Goal: Task Accomplishment & Management: Manage account settings

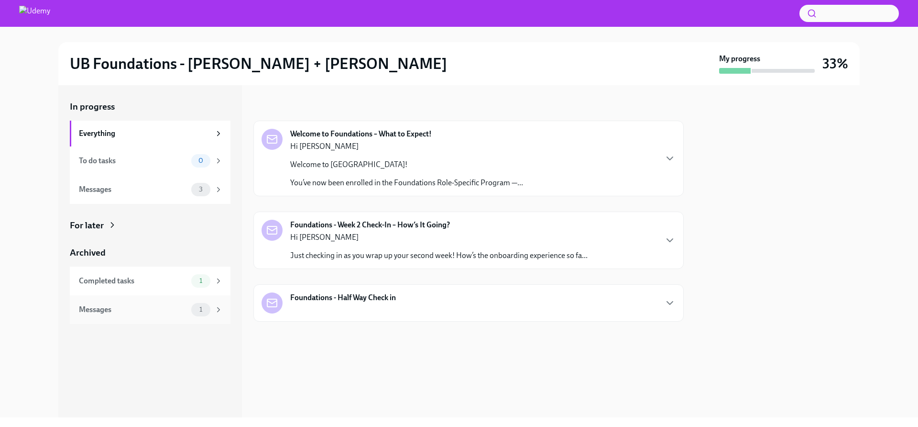
click at [216, 310] on icon at bounding box center [218, 309] width 9 height 9
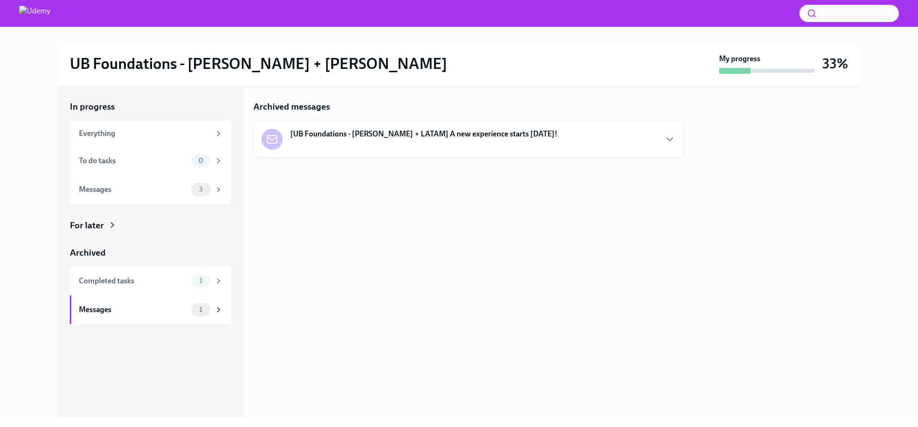
click at [360, 133] on strong "[UB Foundations - [PERSON_NAME] + LATAM] A new experience starts [DATE]!" at bounding box center [423, 134] width 267 height 11
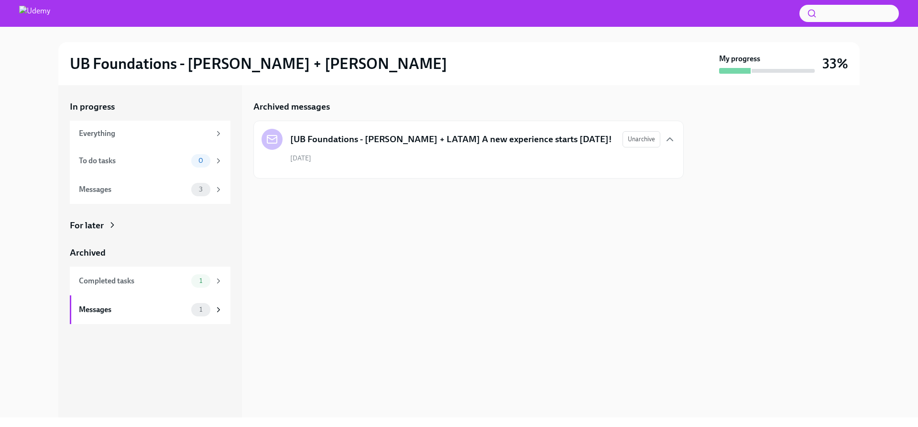
click at [422, 139] on h5 "[UB Foundations - [PERSON_NAME] + LATAM] A new experience starts [DATE]!" at bounding box center [451, 139] width 322 height 12
click at [185, 287] on div "Completed tasks 1" at bounding box center [150, 280] width 161 height 29
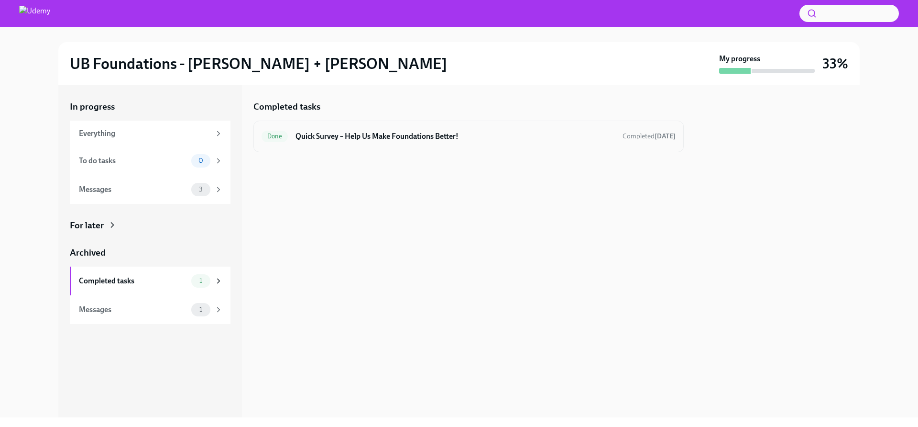
click at [333, 137] on h6 "Quick Survey – Help Us Make Foundations Better!" at bounding box center [455, 136] width 319 height 11
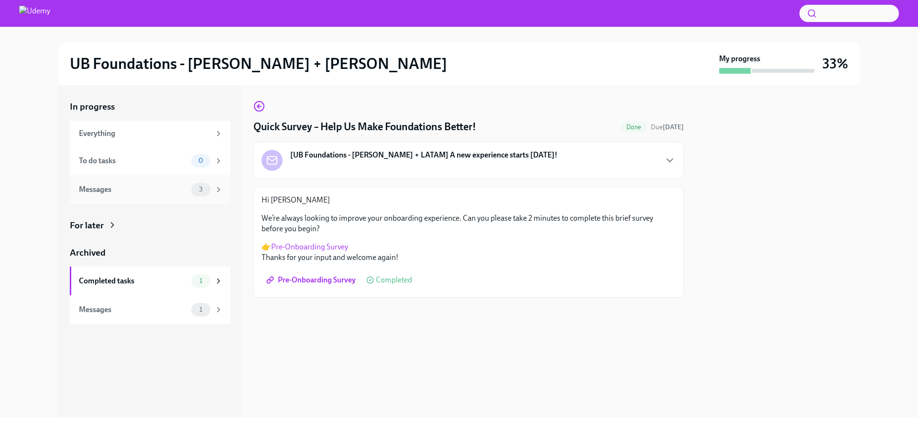
click at [182, 187] on div "Messages" at bounding box center [133, 189] width 109 height 11
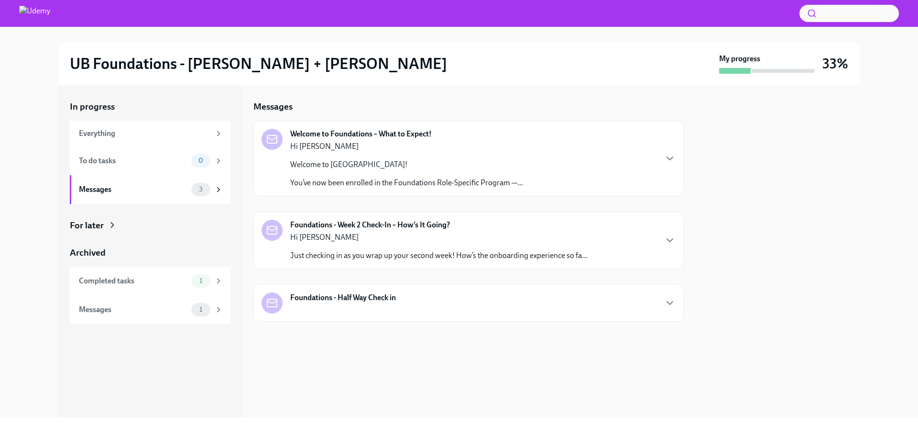
click at [670, 158] on icon "button" at bounding box center [669, 158] width 11 height 11
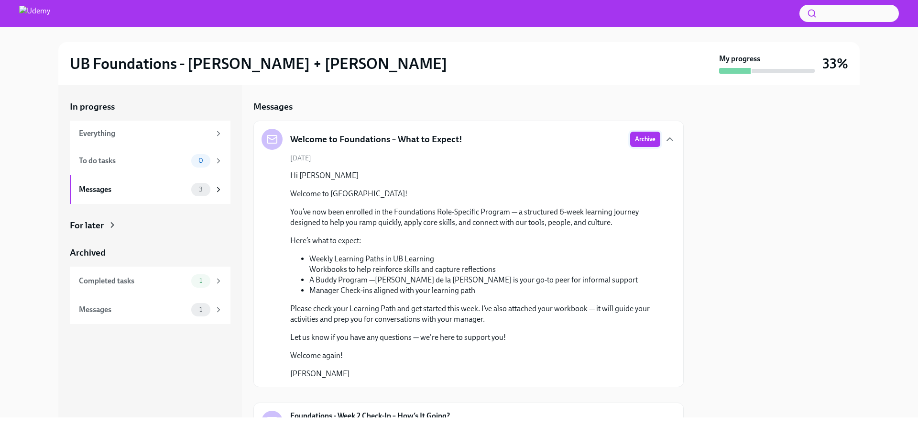
click at [635, 140] on span "Archive" at bounding box center [645, 139] width 21 height 10
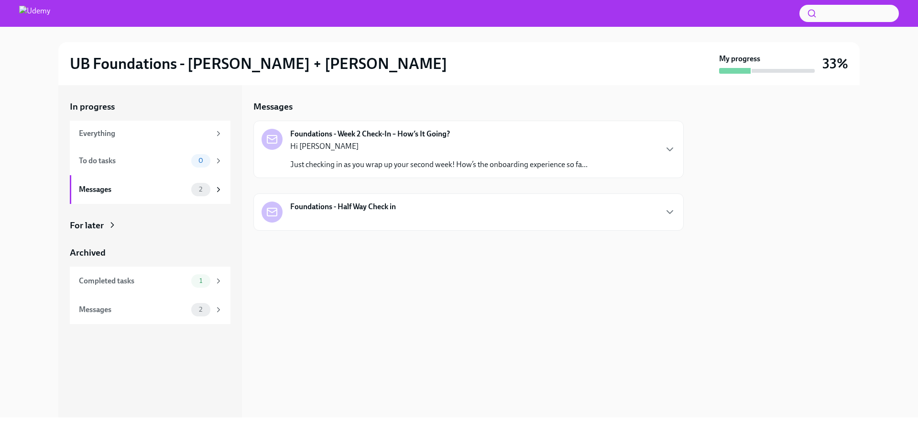
click at [430, 137] on strong "Foundations - Week 2 Check-In – How’s It Going?" at bounding box center [370, 134] width 160 height 11
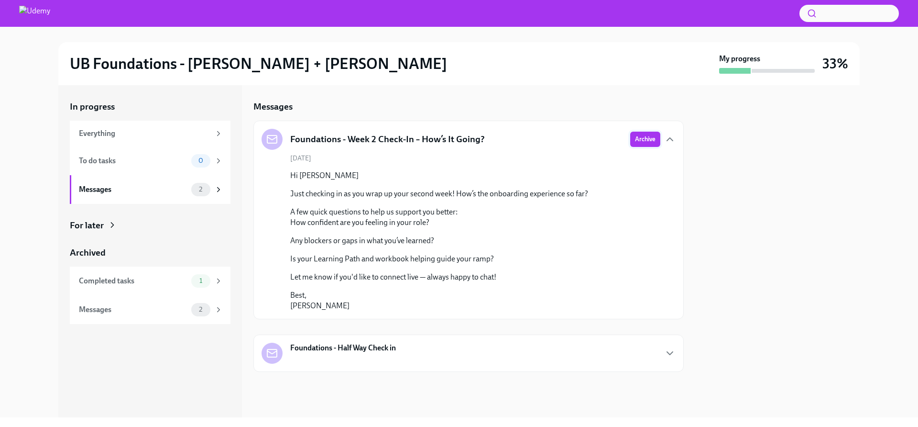
click at [649, 141] on span "Archive" at bounding box center [645, 139] width 21 height 10
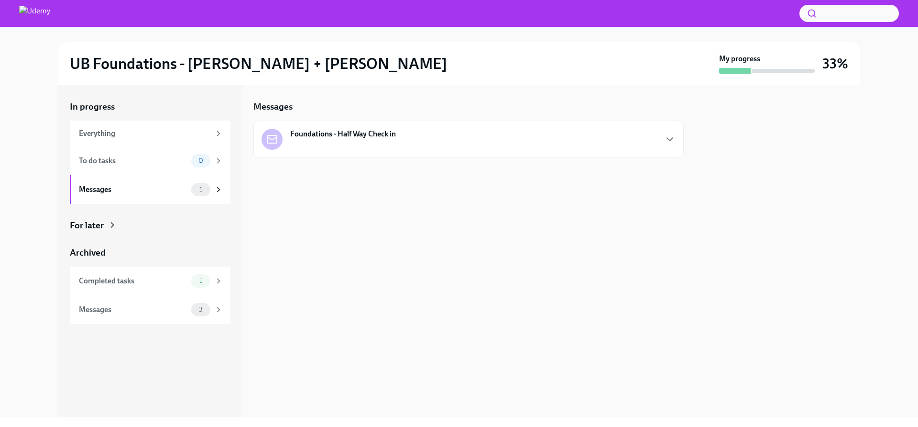
click at [385, 140] on div "Foundations - Half Way Check in" at bounding box center [343, 135] width 106 height 12
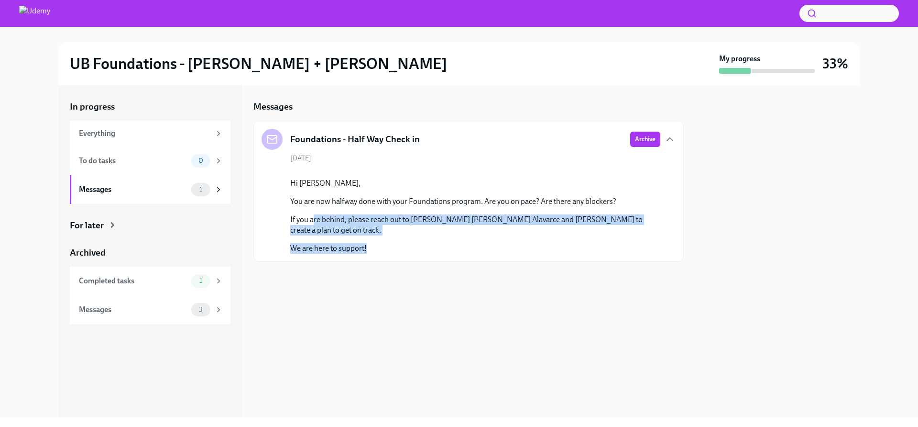
drag, startPoint x: 313, startPoint y: 217, endPoint x: 553, endPoint y: 233, distance: 240.6
click at [420, 239] on div "Hi [PERSON_NAME], You are now halfway done with your Foundations program. Are y…" at bounding box center [475, 216] width 370 height 76
click at [645, 139] on span "Archive" at bounding box center [645, 139] width 21 height 10
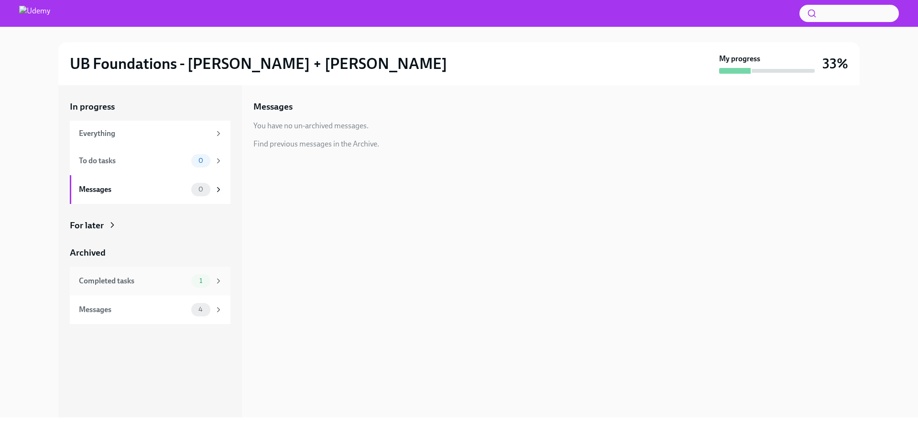
click at [190, 288] on div "Completed tasks 1" at bounding box center [150, 280] width 161 height 29
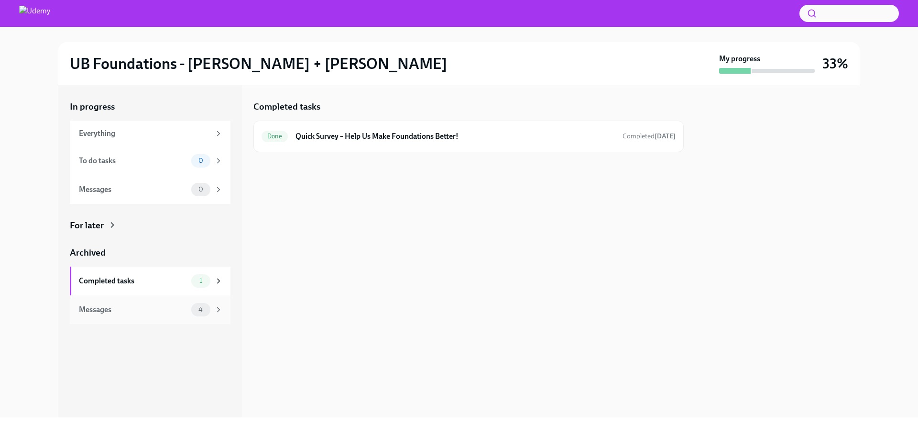
click at [183, 309] on div "Messages" at bounding box center [133, 309] width 109 height 11
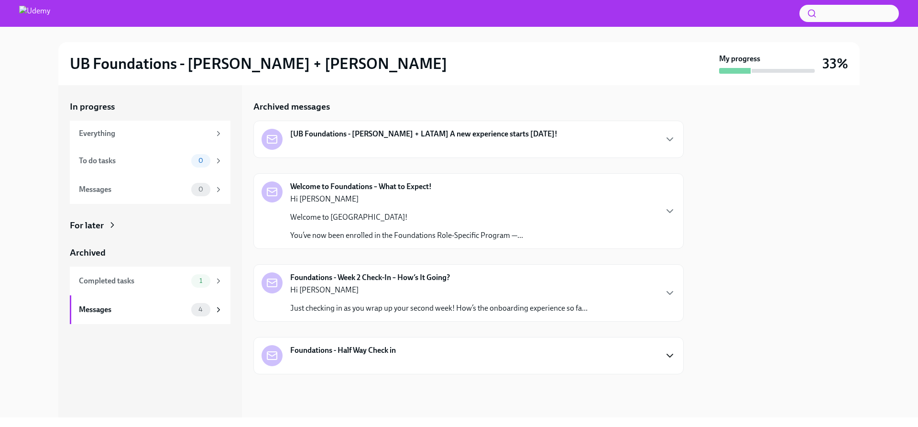
click at [665, 357] on icon "button" at bounding box center [669, 355] width 11 height 11
drag, startPoint x: 109, startPoint y: 64, endPoint x: 75, endPoint y: 64, distance: 33.9
click at [108, 64] on h2 "UB Foundations - [PERSON_NAME] + [PERSON_NAME]" at bounding box center [258, 63] width 377 height 19
